Goal: Information Seeking & Learning: Learn about a topic

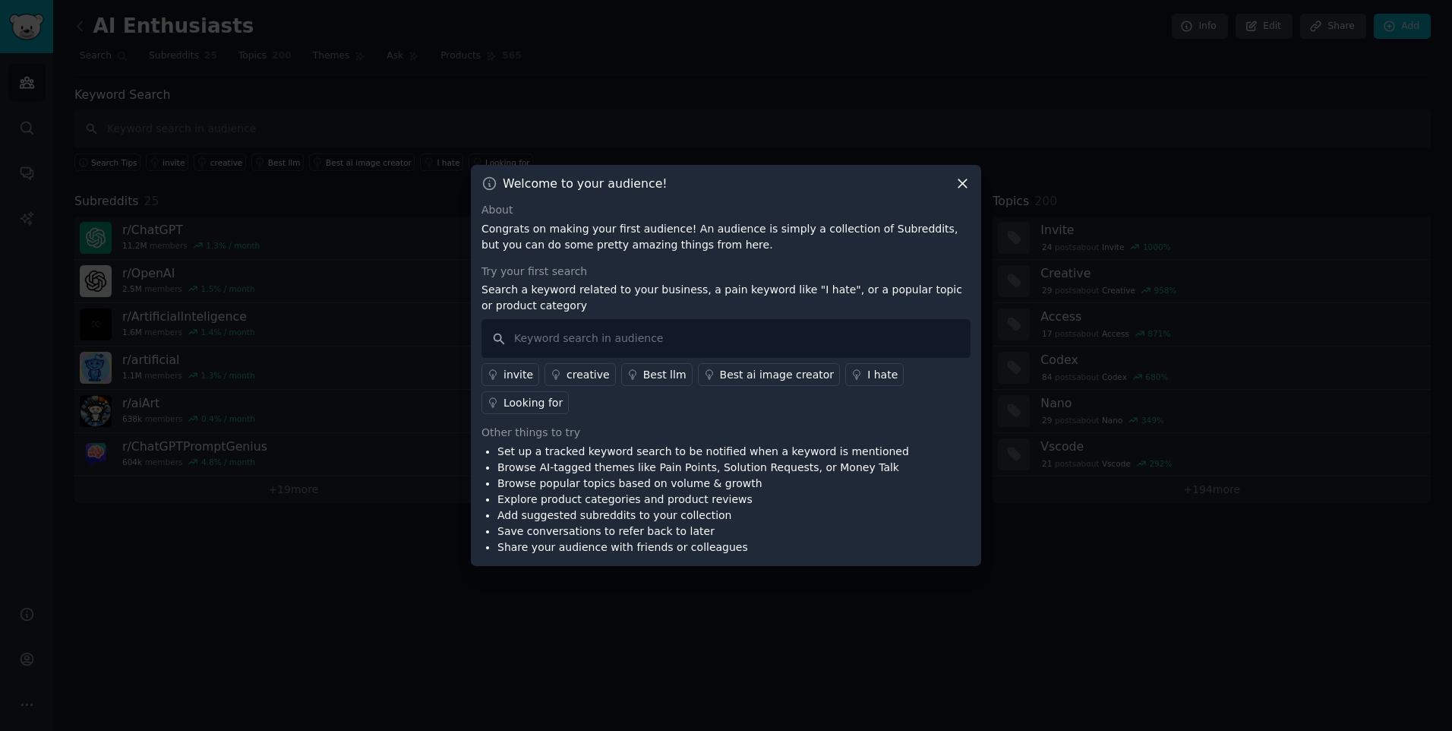
click at [875, 372] on div "I hate" at bounding box center [882, 375] width 30 height 16
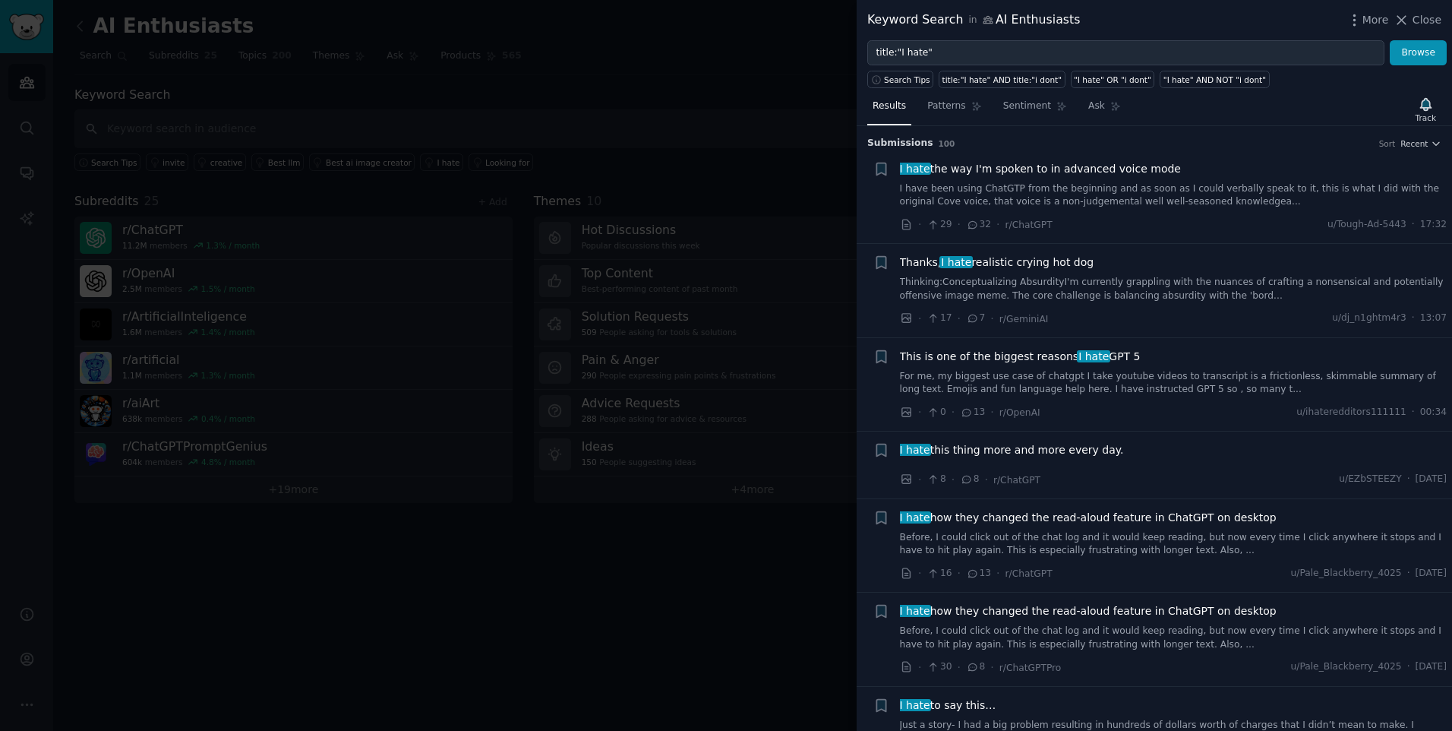
click at [633, 576] on div at bounding box center [726, 365] width 1452 height 731
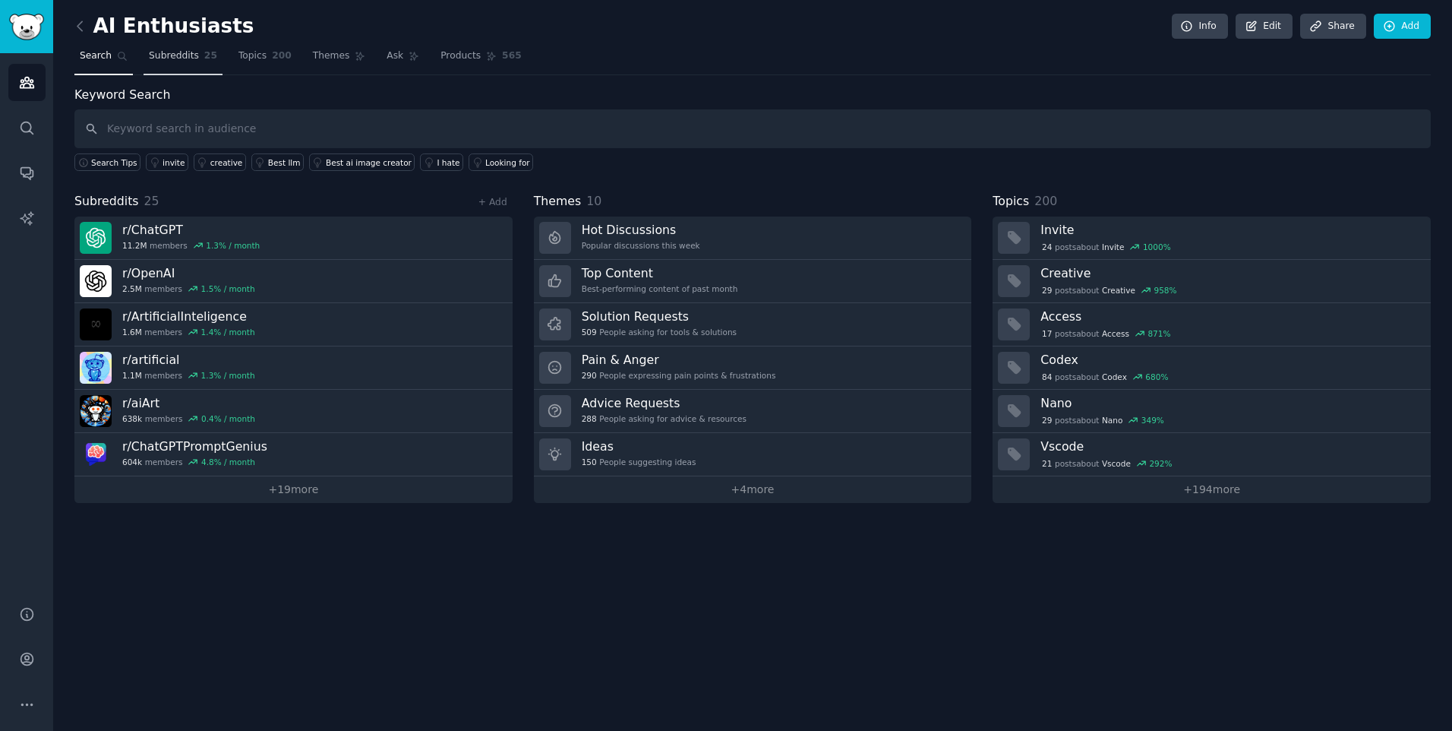
click at [204, 58] on span "25" at bounding box center [210, 56] width 13 height 14
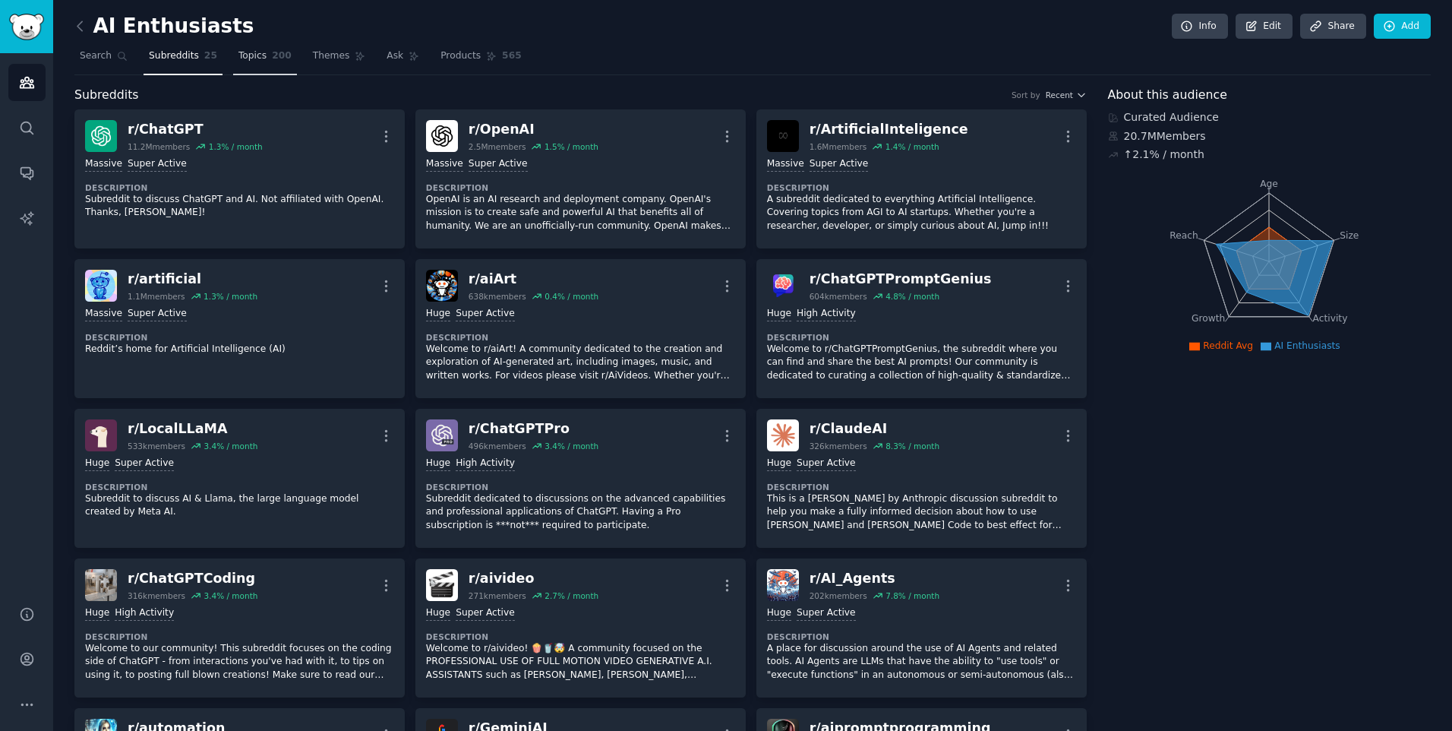
click at [256, 62] on span "Topics" at bounding box center [252, 56] width 28 height 14
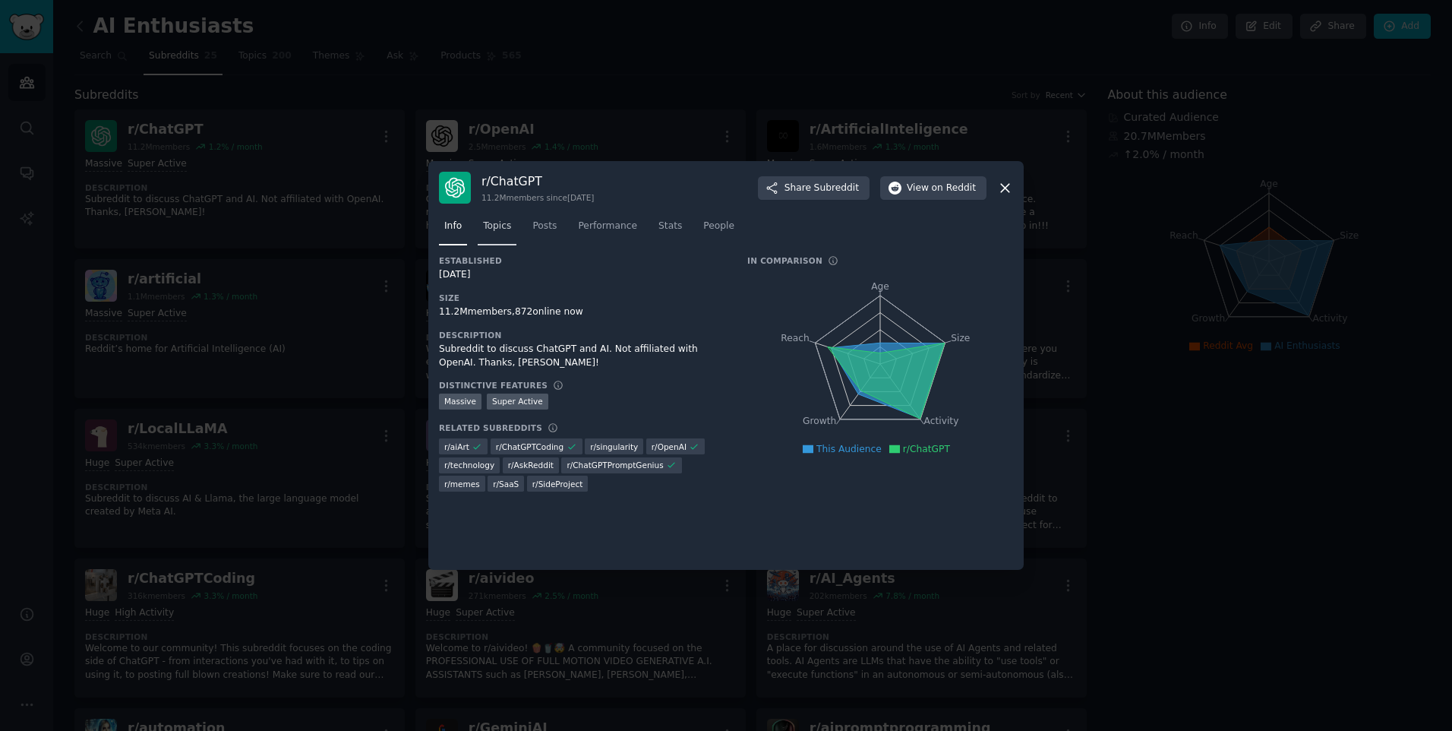
click at [482, 236] on link "Topics" at bounding box center [497, 229] width 39 height 31
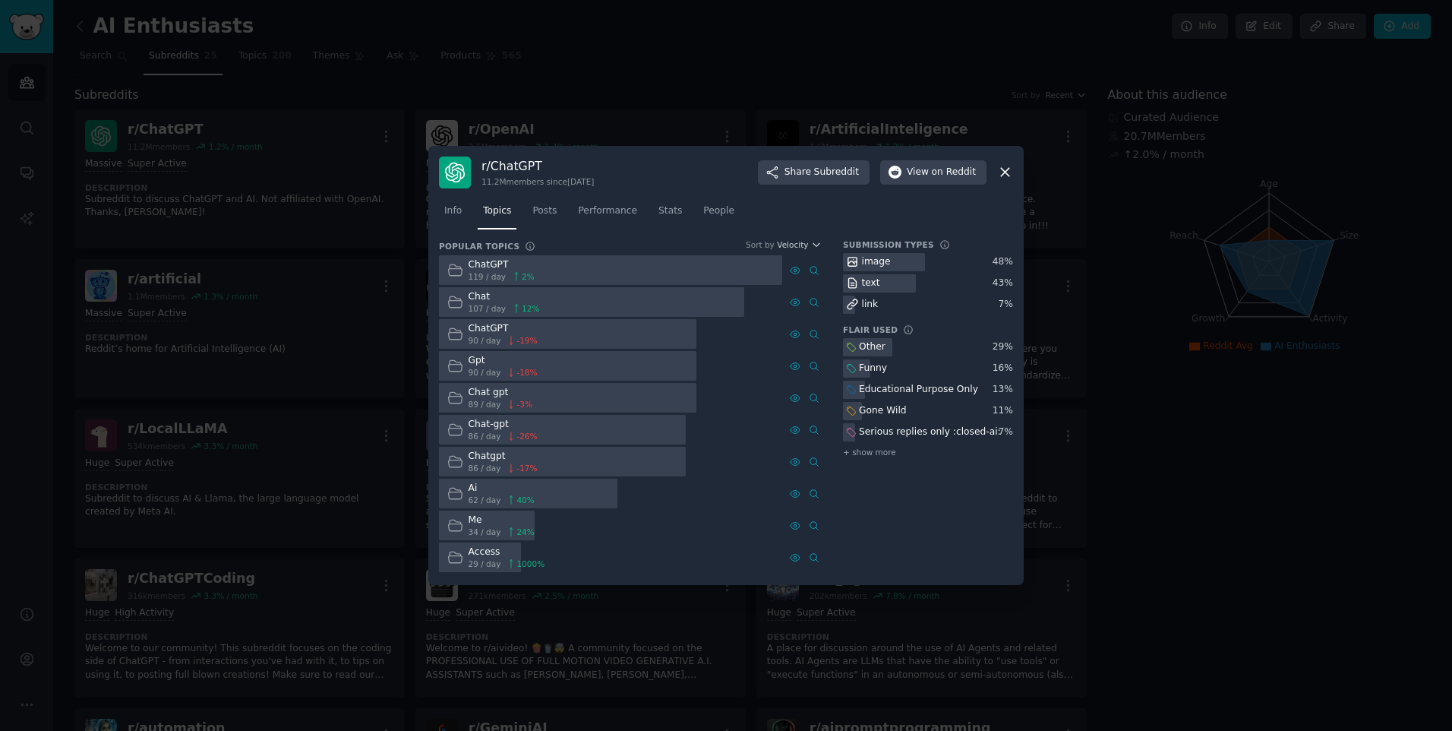
click at [999, 166] on icon at bounding box center [1005, 172] width 16 height 16
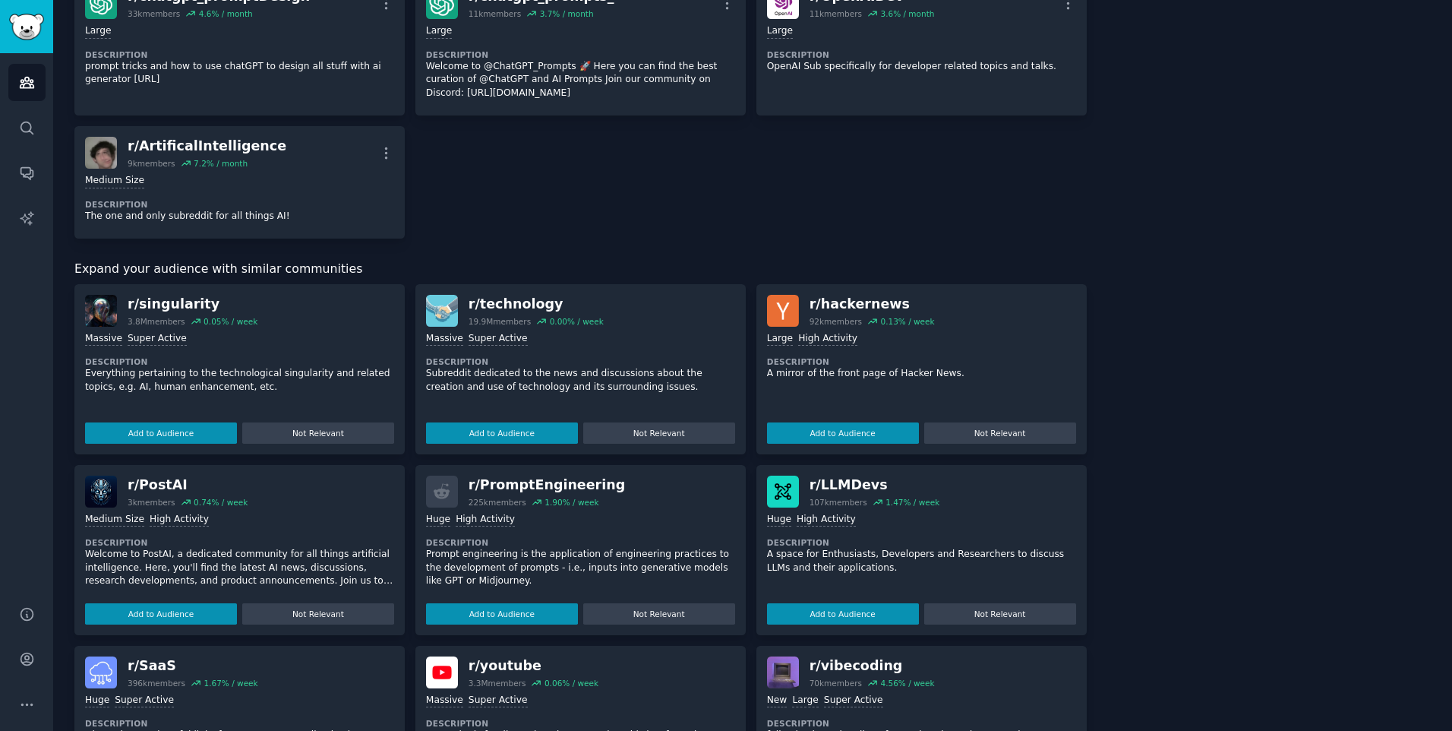
scroll to position [1215, 0]
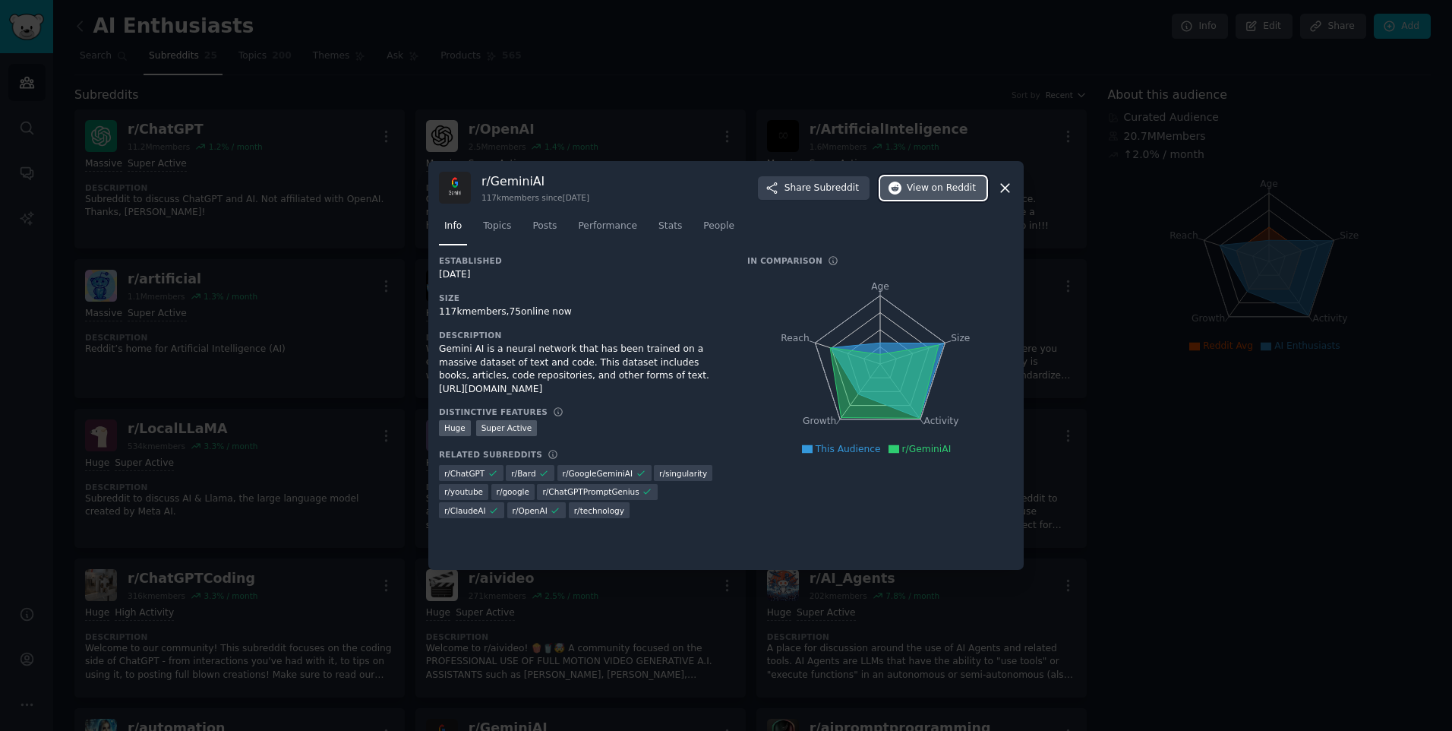
click at [960, 184] on span "on Reddit" at bounding box center [954, 189] width 44 height 14
click at [953, 185] on span "on Reddit" at bounding box center [954, 189] width 44 height 14
